Goal: Information Seeking & Learning: Learn about a topic

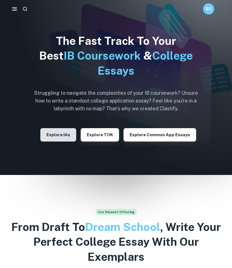
click at [73, 136] on button "Explore IAs" at bounding box center [58, 134] width 36 height 13
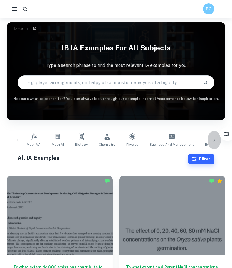
click at [214, 140] on icon at bounding box center [214, 140] width 2 height 3
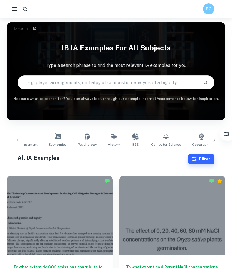
scroll to position [0, 177]
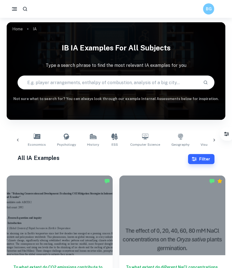
click at [18, 140] on icon at bounding box center [18, 140] width 6 height 6
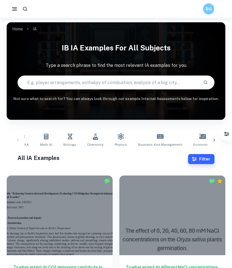
scroll to position [0, 0]
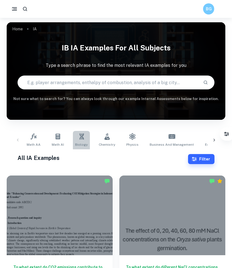
click at [81, 145] on span "Biology" at bounding box center [81, 144] width 13 height 5
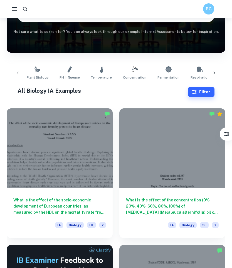
scroll to position [76, 0]
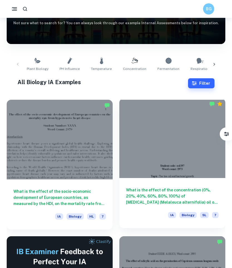
click at [148, 201] on h6 "What is the effect of the concentration (0%, 20%, 40%, 60%, 80%, 100%) of [MEDI…" at bounding box center [172, 196] width 93 height 18
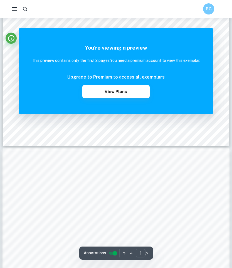
scroll to position [200, 0]
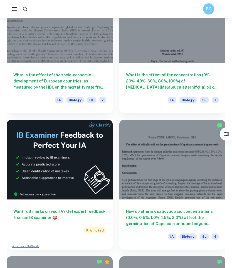
scroll to position [249, 0]
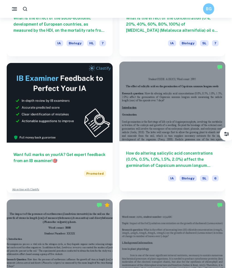
click at [143, 161] on h6 "How do altering salicylic acid concentrations (0.0%, 0.5%, 1.0%, 1.5%, 2.0%) af…" at bounding box center [172, 159] width 93 height 18
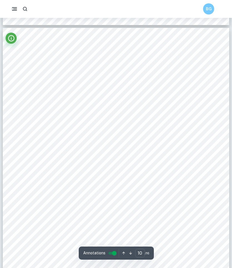
scroll to position [2986, 0]
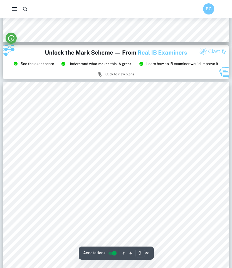
type input "8"
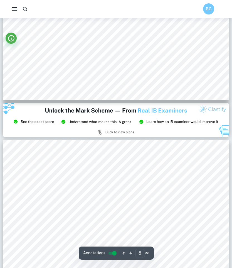
scroll to position [2577, 0]
